Goal: Find specific page/section: Find specific page/section

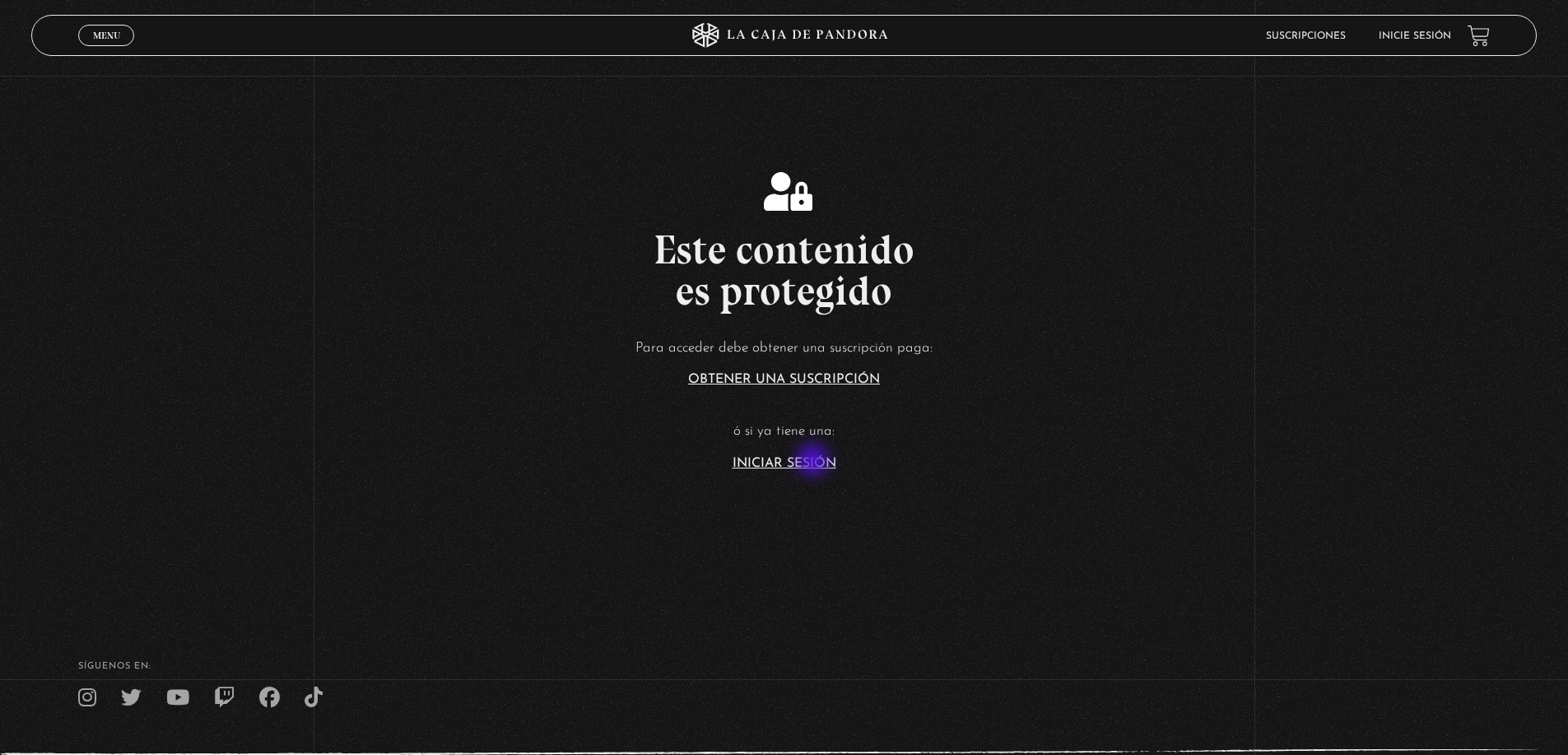
click at [815, 461] on link "Iniciar Sesión" at bounding box center [784, 463] width 104 height 13
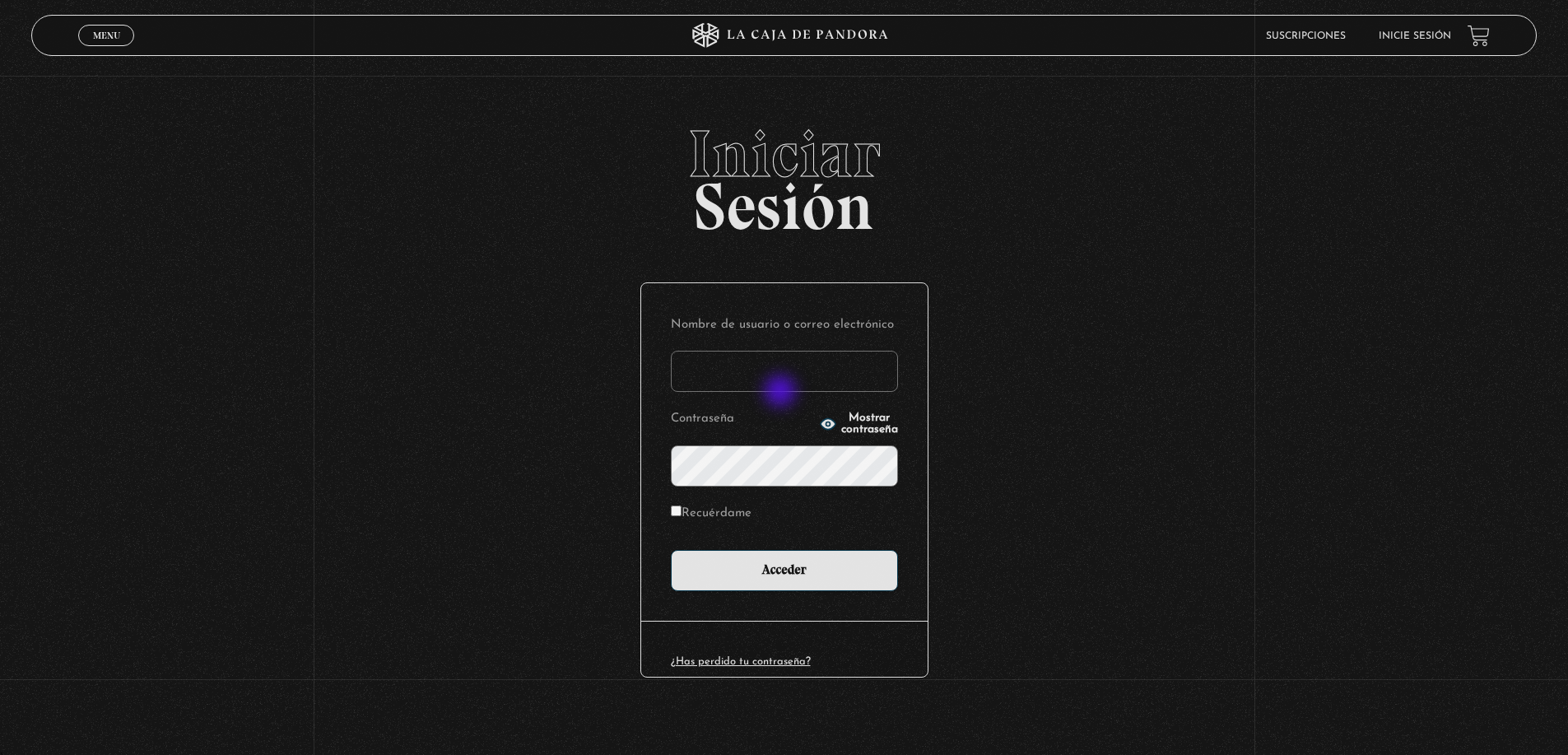
type input "d3xtr0yed13@gmail.com"
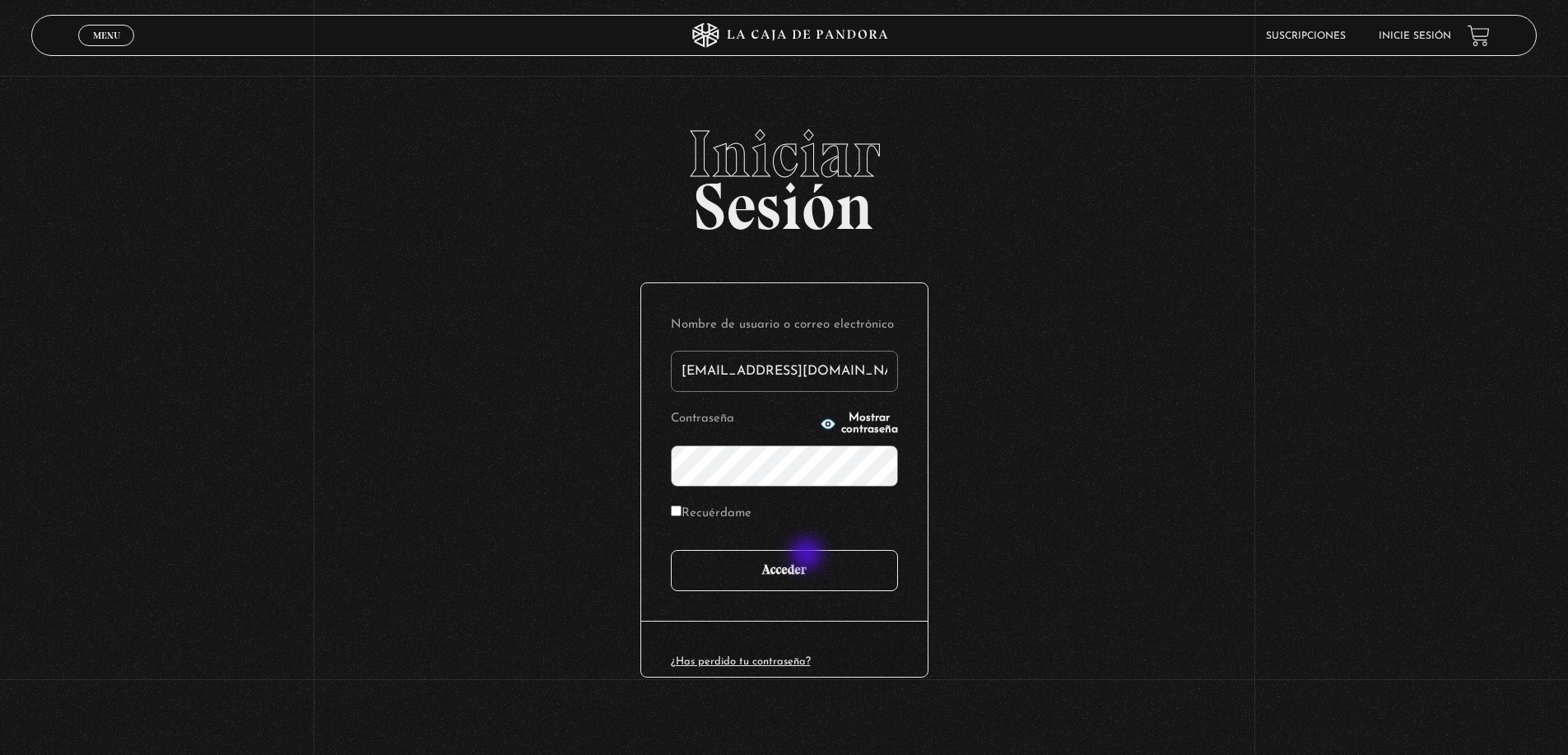
click at [809, 559] on input "Acceder" at bounding box center [784, 570] width 227 height 41
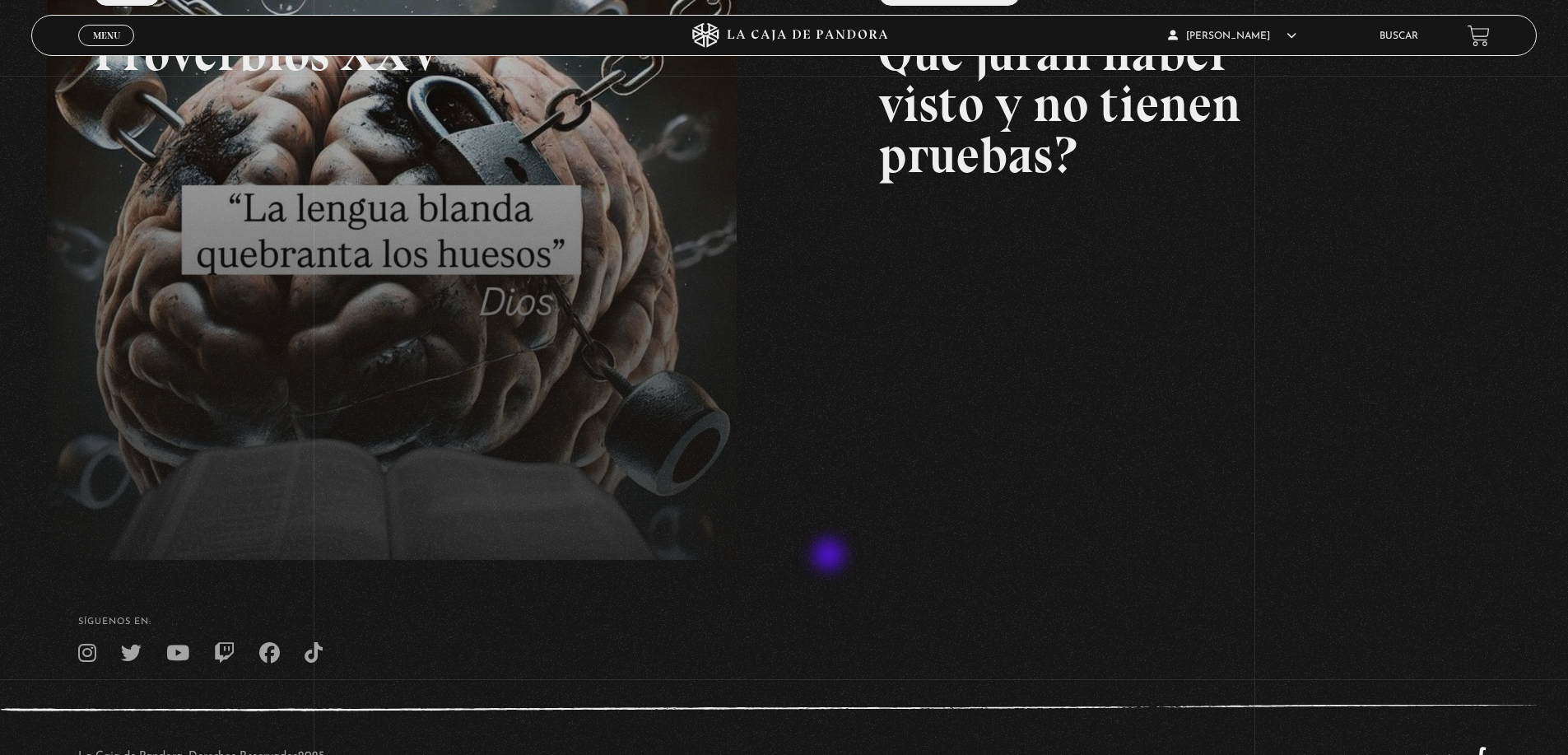
scroll to position [330, 0]
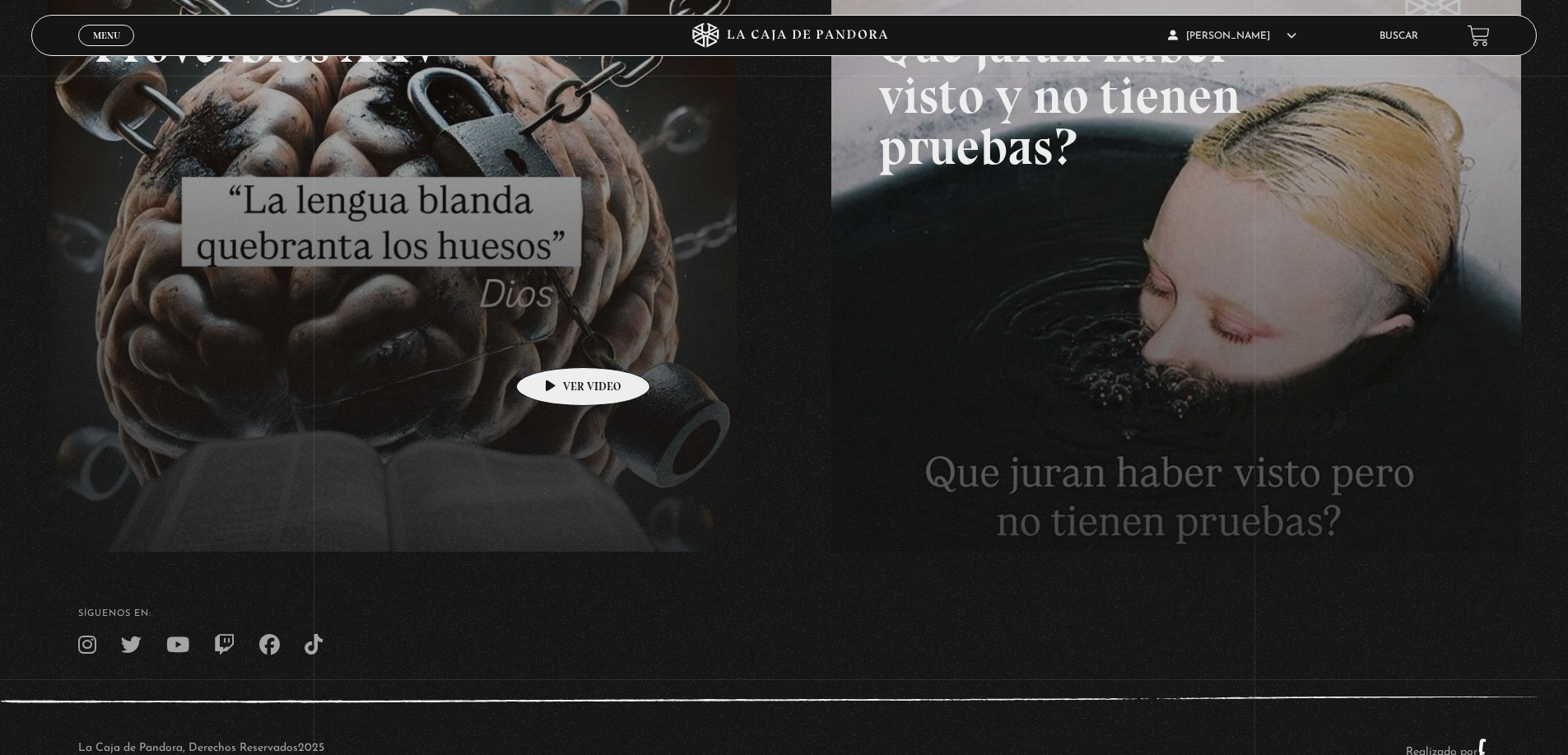
click at [557, 343] on link at bounding box center [831, 325] width 1568 height 755
